Goal: Navigation & Orientation: Find specific page/section

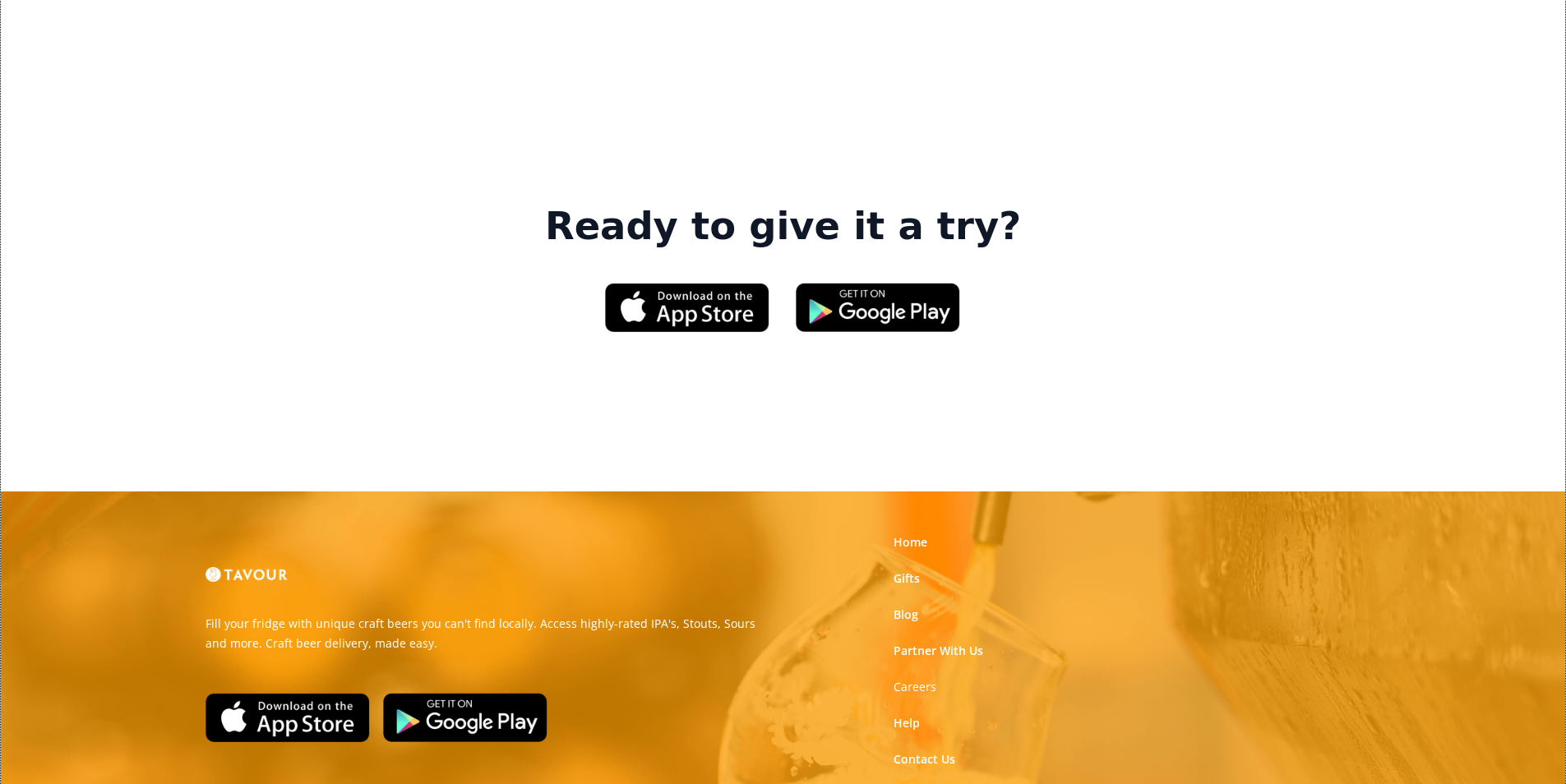
scroll to position [2465, 0]
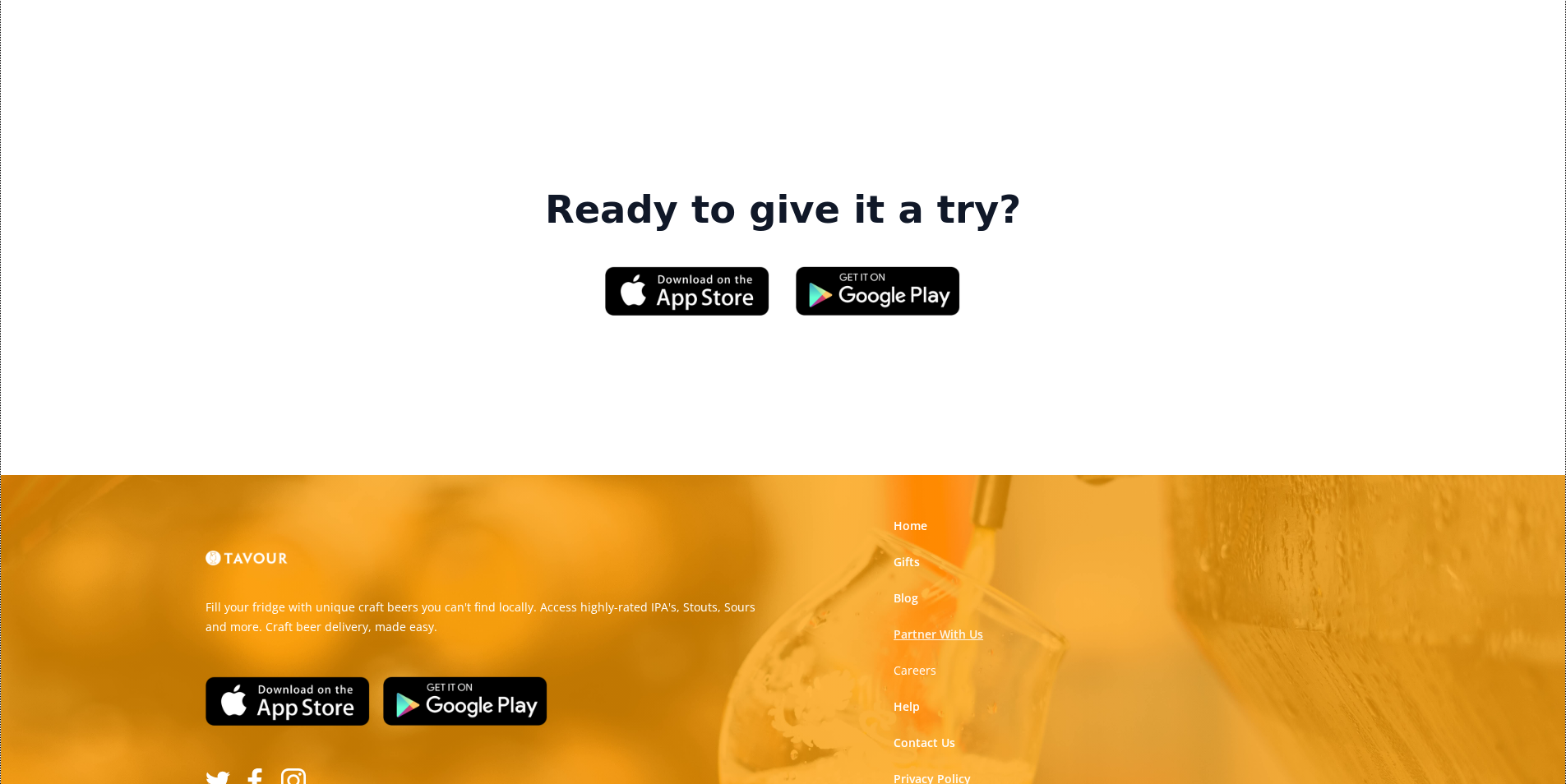
click at [979, 626] on link "Partner With Us" at bounding box center [938, 634] width 89 height 16
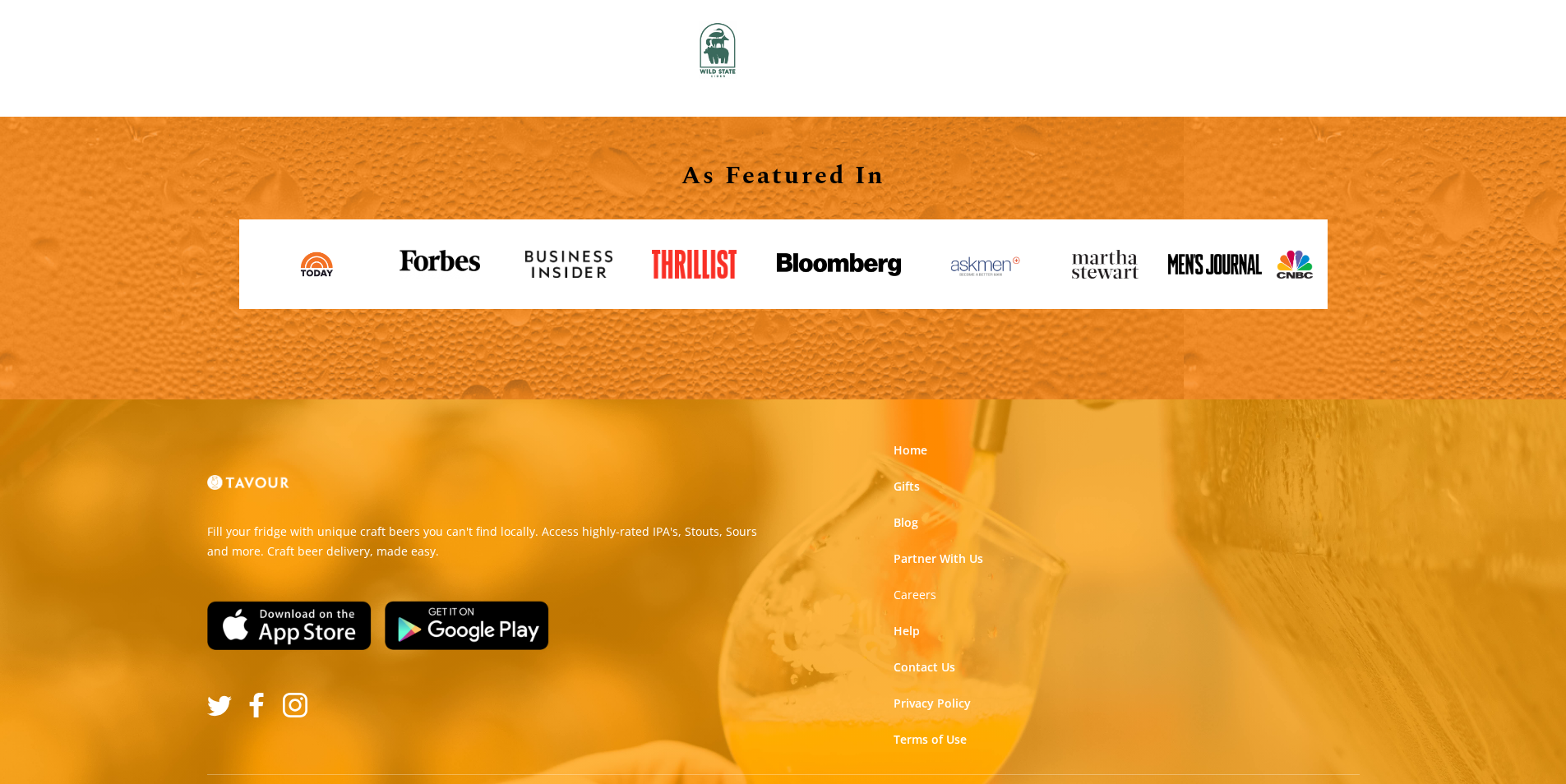
scroll to position [1813, 0]
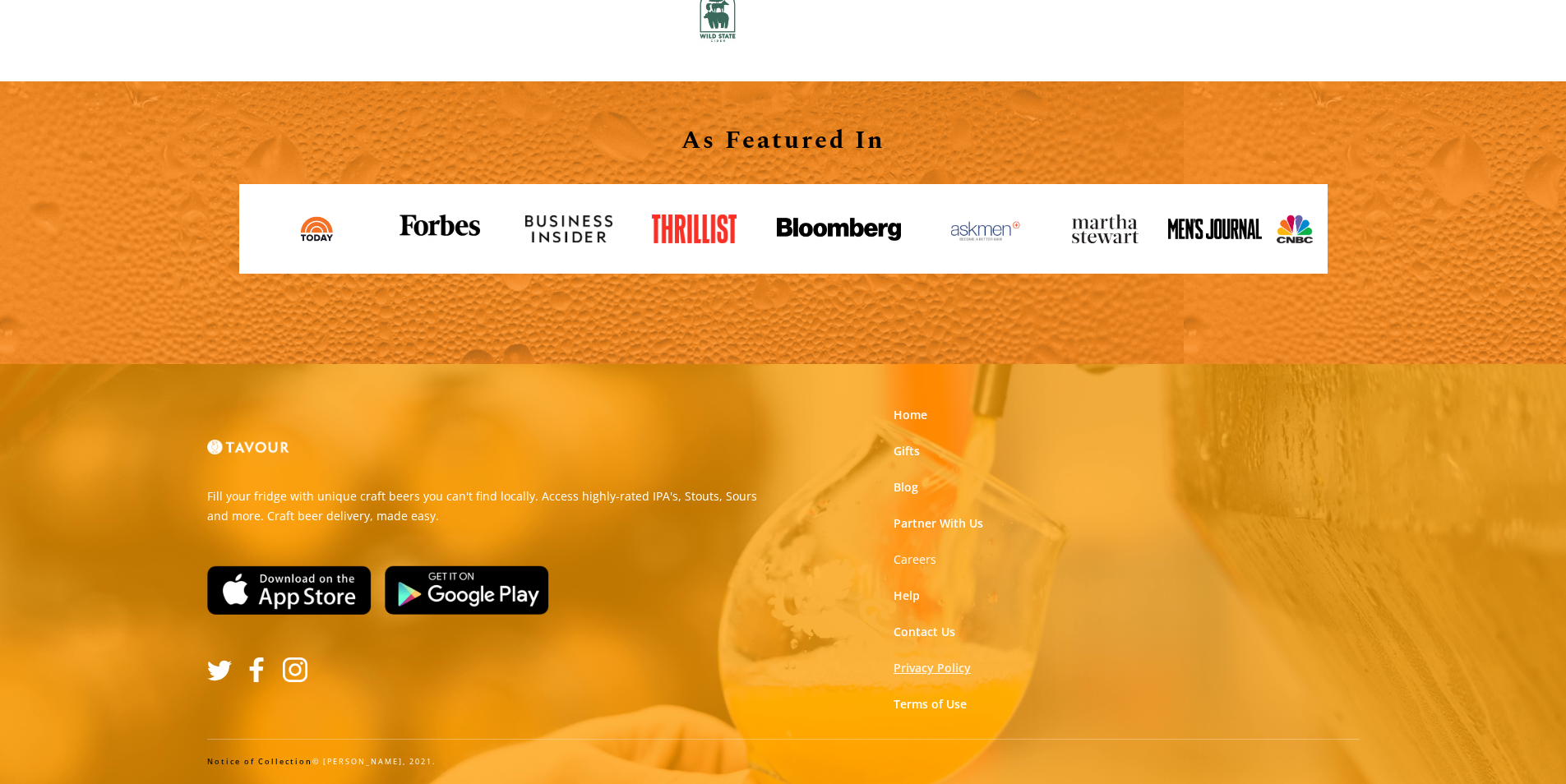
click at [926, 668] on link "Privacy Policy" at bounding box center [932, 667] width 78 height 16
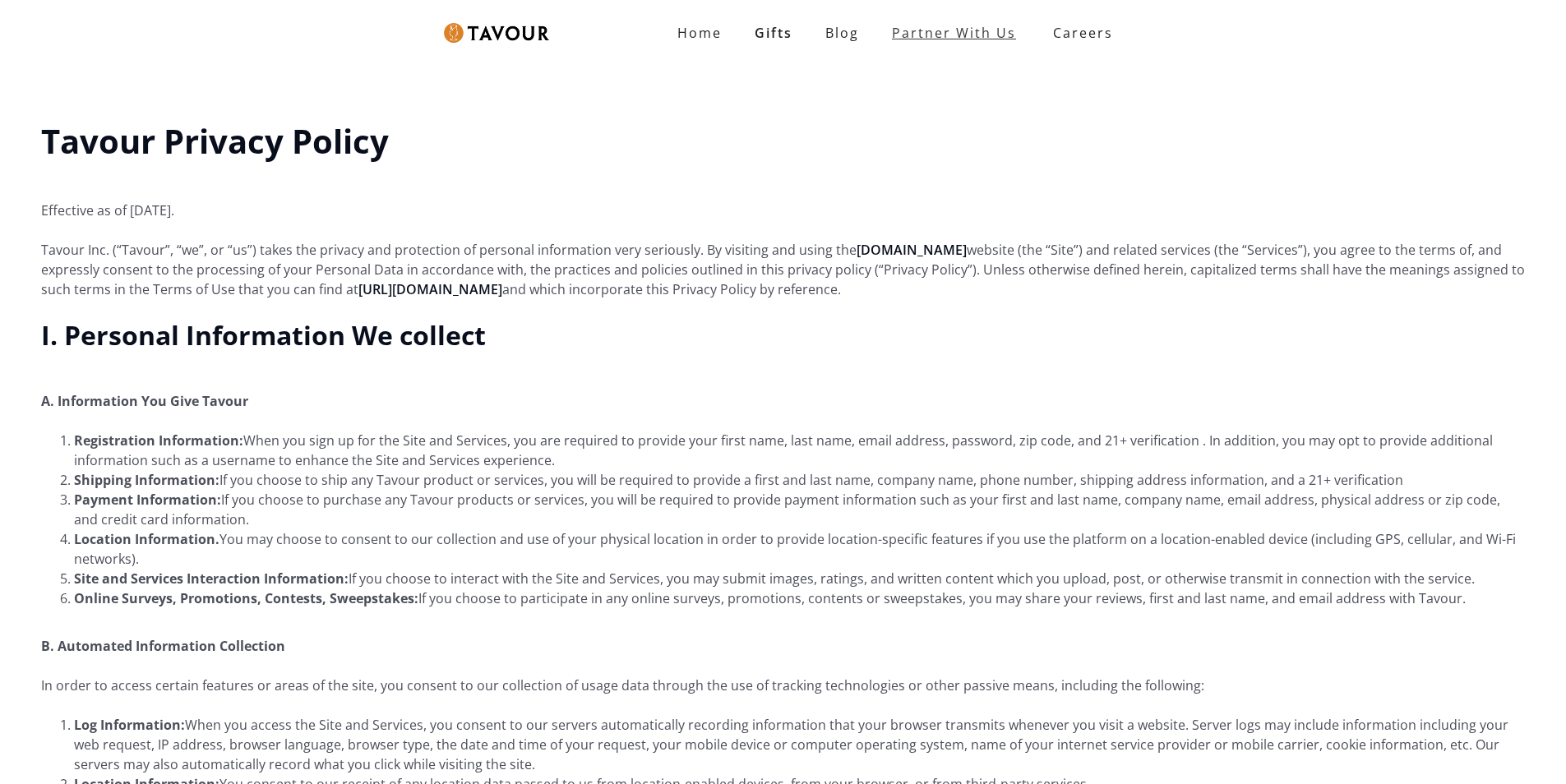
click at [939, 21] on link "Partner With Us" at bounding box center [954, 33] width 157 height 33
